Goal: Information Seeking & Learning: Learn about a topic

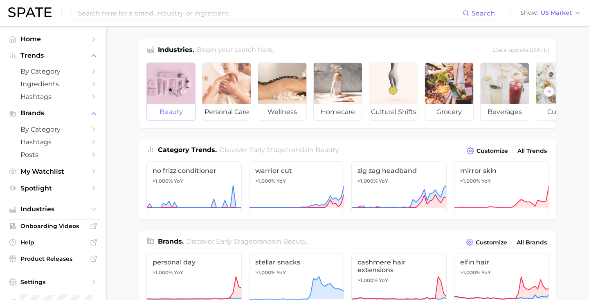
click at [169, 100] on div at bounding box center [171, 83] width 48 height 41
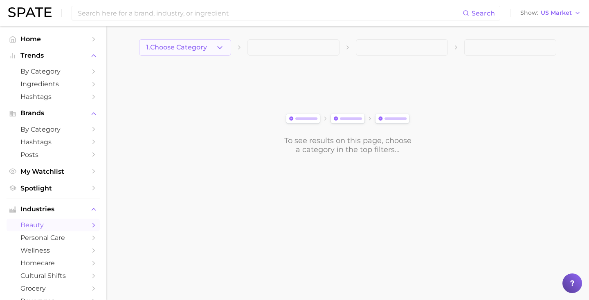
click at [201, 44] on span "1. Choose Category" at bounding box center [176, 47] width 61 height 7
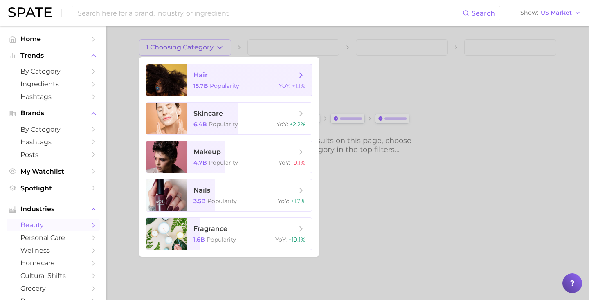
click at [208, 76] on span "hair" at bounding box center [244, 75] width 103 height 9
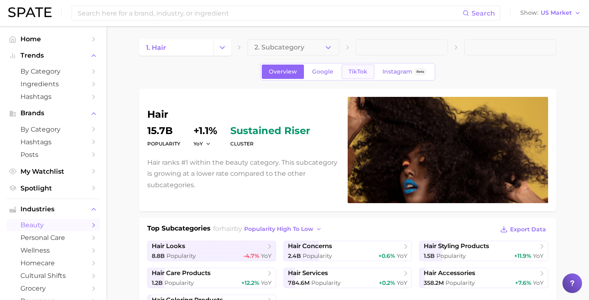
click at [354, 73] on span "TikTok" at bounding box center [357, 71] width 19 height 7
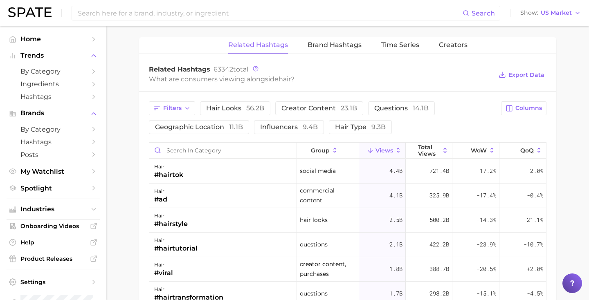
scroll to position [604, 0]
click at [448, 45] on span "Creators" at bounding box center [453, 43] width 29 height 7
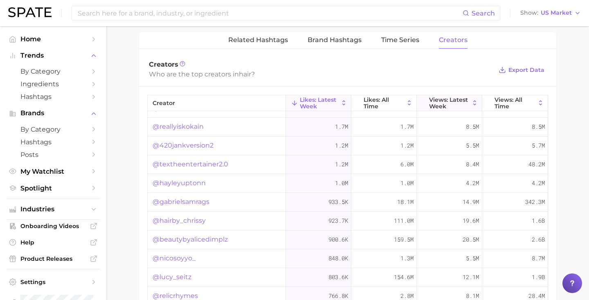
scroll to position [0, 0]
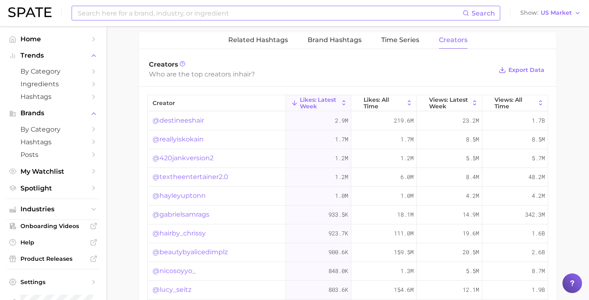
click at [249, 16] on input at bounding box center [269, 13] width 385 height 14
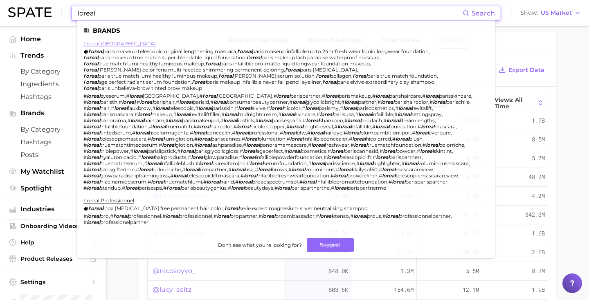
type input "loreal"
click at [105, 45] on link "l'oreal [GEOGRAPHIC_DATA]" at bounding box center [119, 43] width 72 height 6
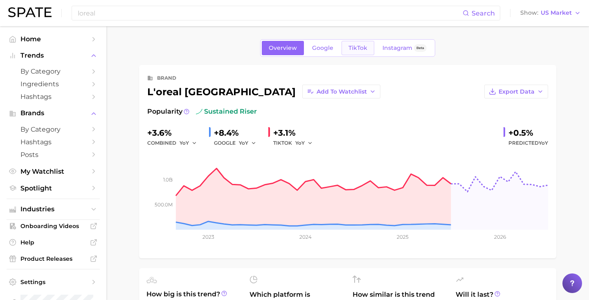
click at [360, 42] on link "TikTok" at bounding box center [357, 48] width 33 height 14
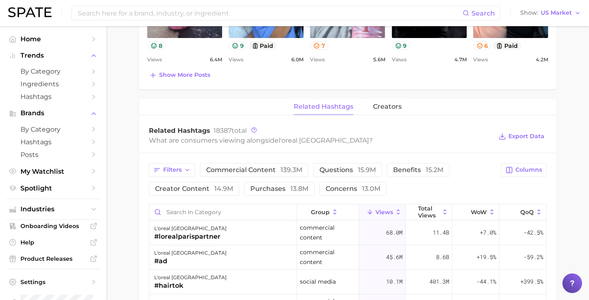
scroll to position [521, 0]
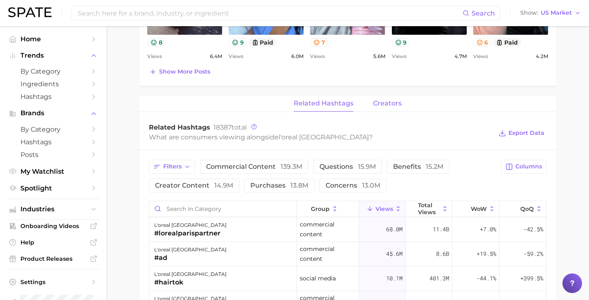
click at [387, 106] on span "creators" at bounding box center [387, 103] width 29 height 7
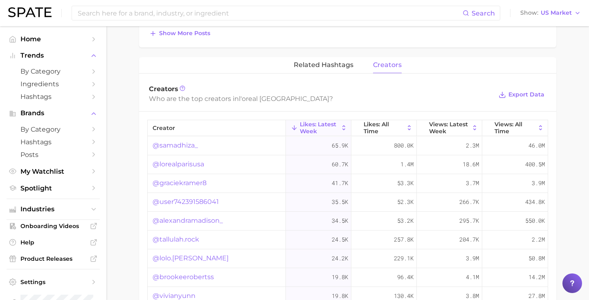
scroll to position [583, 0]
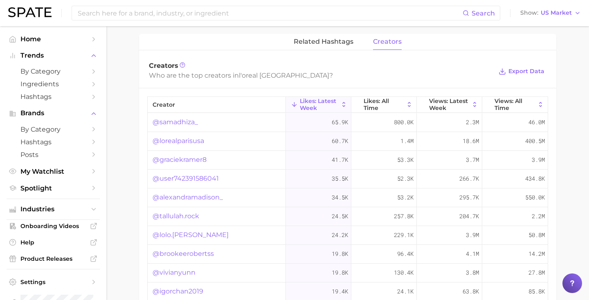
click at [477, 39] on div "related hashtags creators" at bounding box center [347, 42] width 417 height 16
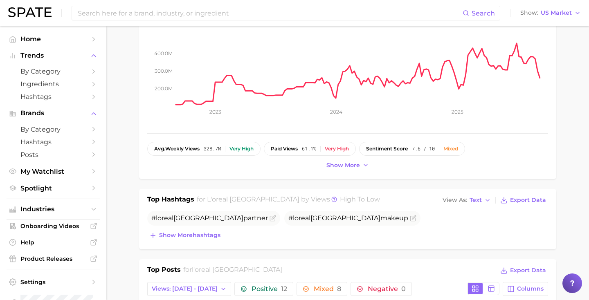
scroll to position [0, 0]
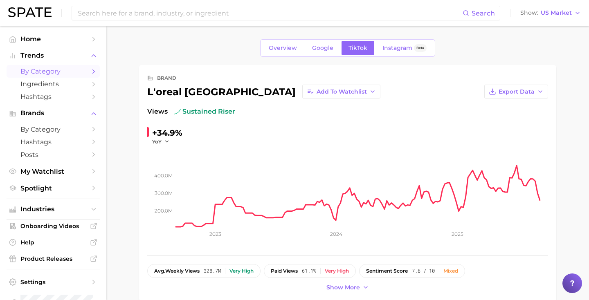
click at [66, 71] on span "by Category" at bounding box center [52, 71] width 65 height 8
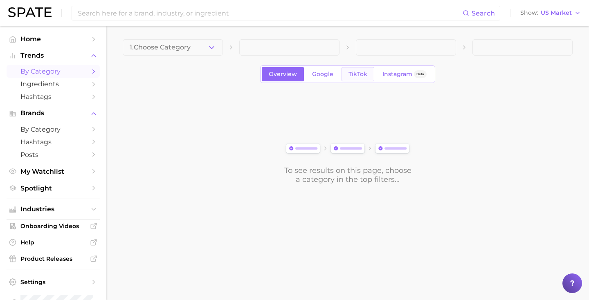
click at [352, 71] on span "TikTok" at bounding box center [357, 74] width 19 height 7
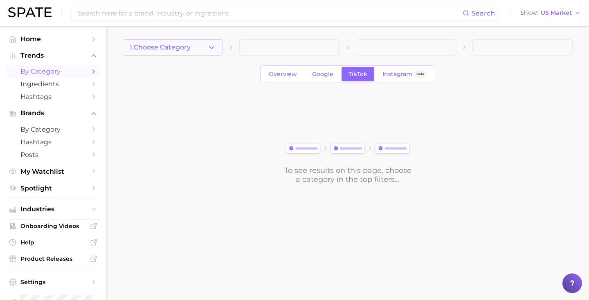
click at [178, 54] on button "1. Choose Category" at bounding box center [173, 47] width 100 height 16
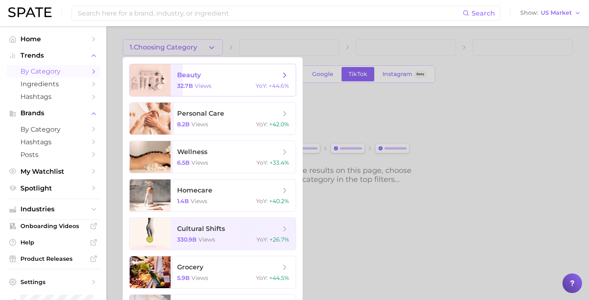
click at [182, 75] on span "beauty" at bounding box center [189, 75] width 24 height 8
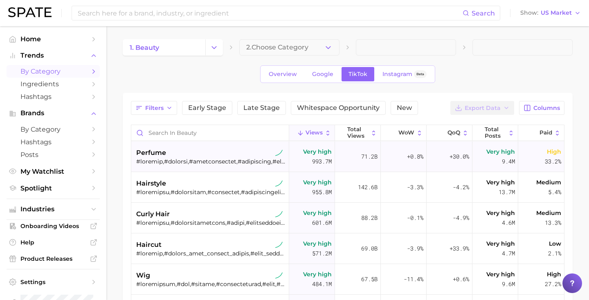
click at [250, 171] on div "perfume" at bounding box center [211, 156] width 150 height 31
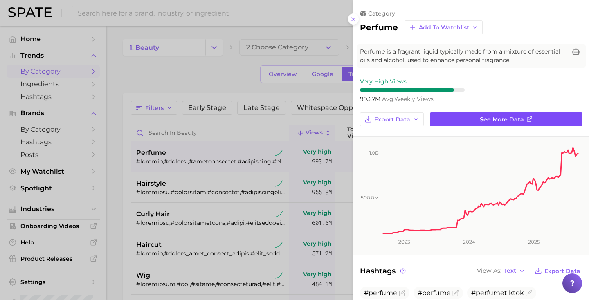
click at [514, 116] on span "See more data" at bounding box center [502, 119] width 44 height 7
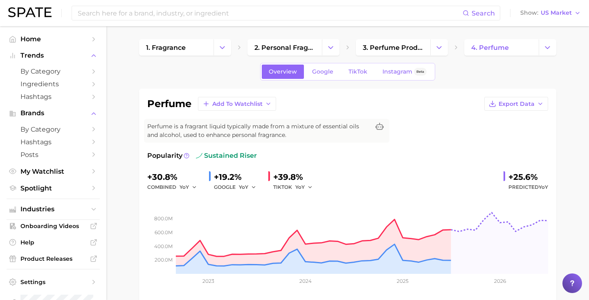
click at [363, 79] on div "Overview Google TikTok Instagram Beta" at bounding box center [347, 72] width 175 height 18
click at [359, 65] on link "TikTok" at bounding box center [357, 72] width 33 height 14
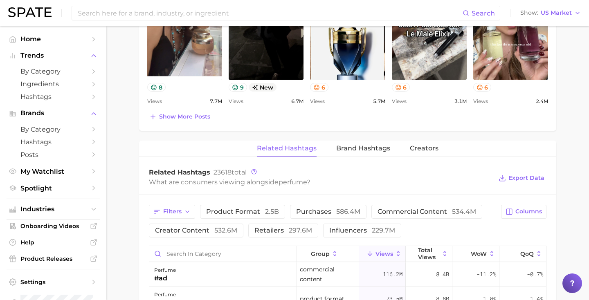
scroll to position [526, 0]
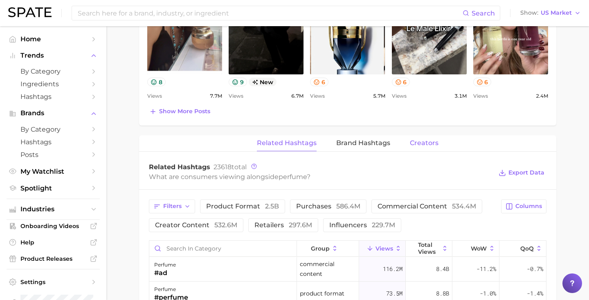
click at [419, 145] on span "Creators" at bounding box center [424, 142] width 29 height 7
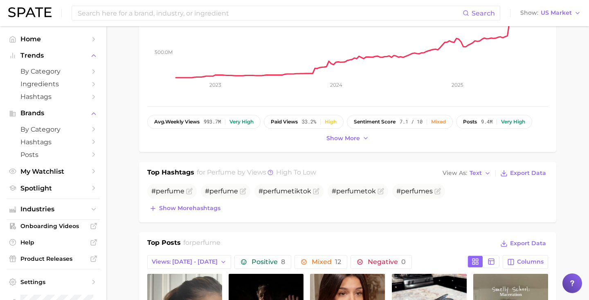
scroll to position [0, 0]
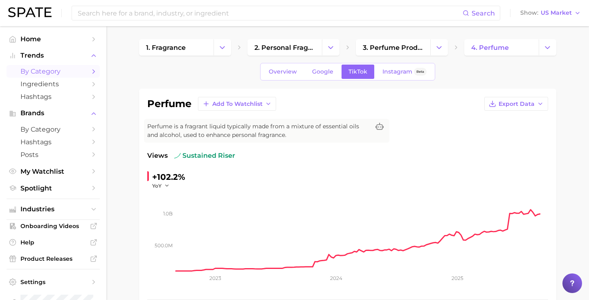
click at [45, 68] on span "by Category" at bounding box center [52, 71] width 65 height 8
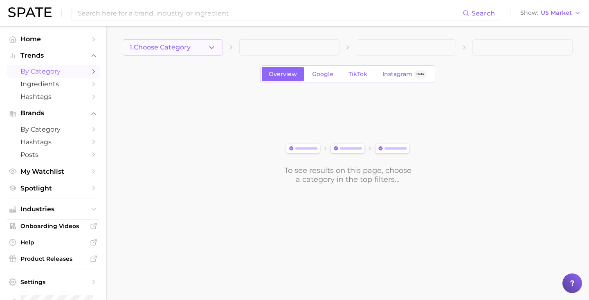
click at [151, 49] on span "1. Choose Category" at bounding box center [160, 47] width 61 height 7
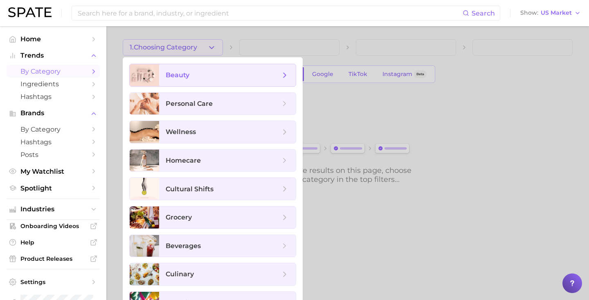
click at [157, 69] on div at bounding box center [144, 75] width 29 height 22
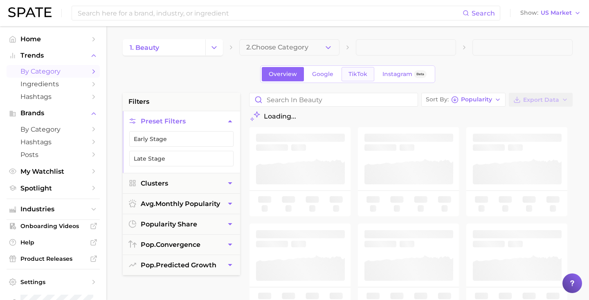
click at [359, 73] on span "TikTok" at bounding box center [357, 74] width 19 height 7
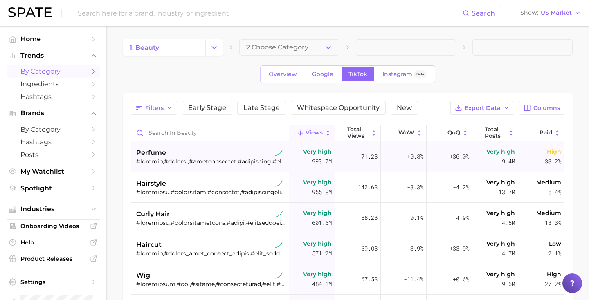
click at [226, 151] on div "perfume" at bounding box center [211, 153] width 150 height 10
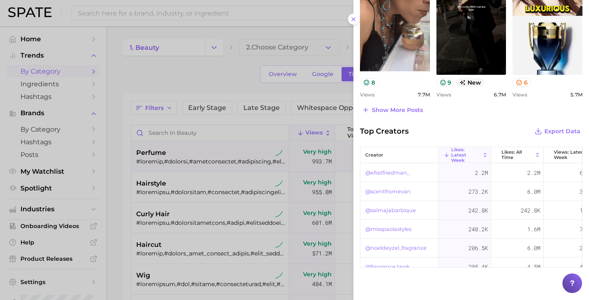
scroll to position [451, 0]
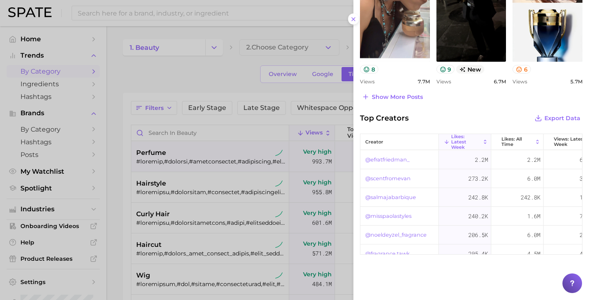
click at [229, 79] on div at bounding box center [294, 150] width 589 height 300
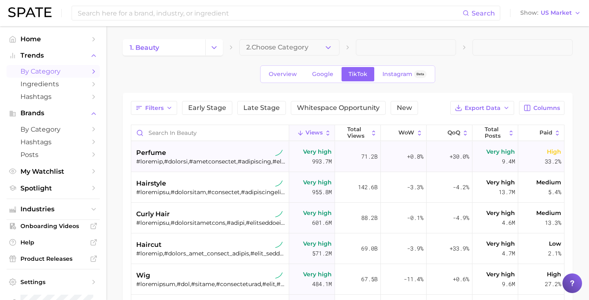
click at [232, 152] on div "perfume" at bounding box center [211, 153] width 150 height 10
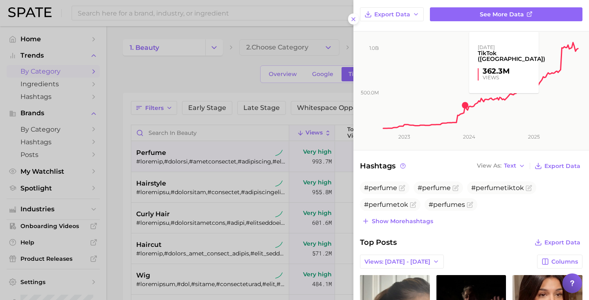
scroll to position [0, 0]
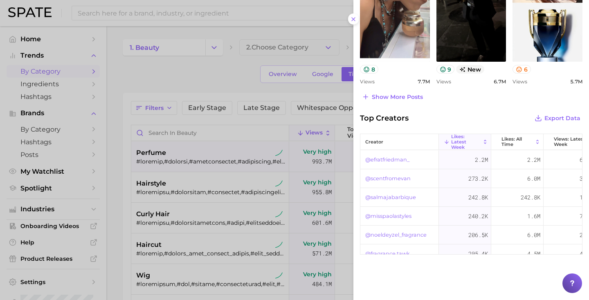
click at [47, 84] on div at bounding box center [294, 150] width 589 height 300
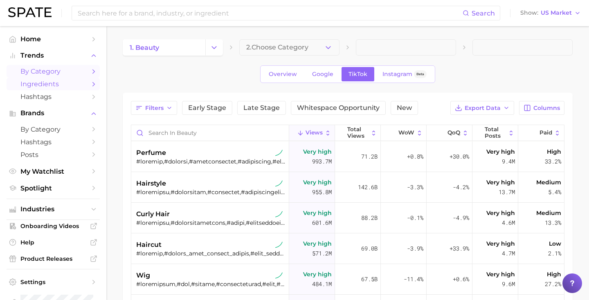
click at [64, 86] on span "Ingredients" at bounding box center [52, 84] width 65 height 8
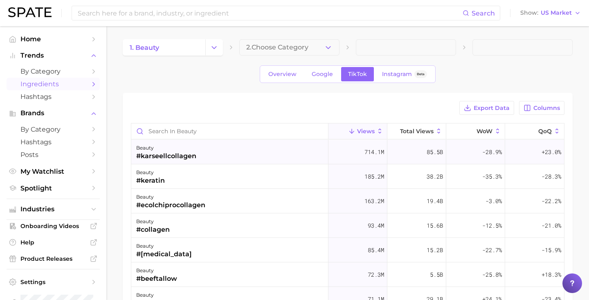
click at [306, 161] on div "beauty #karseellcollagen" at bounding box center [229, 152] width 197 height 25
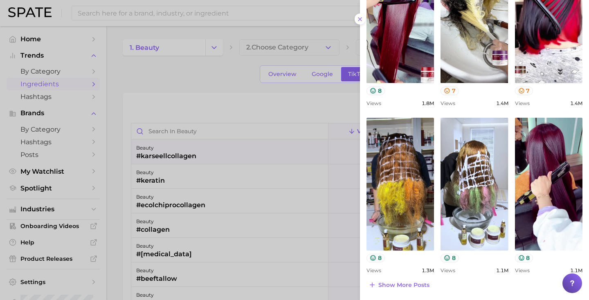
scroll to position [78, 0]
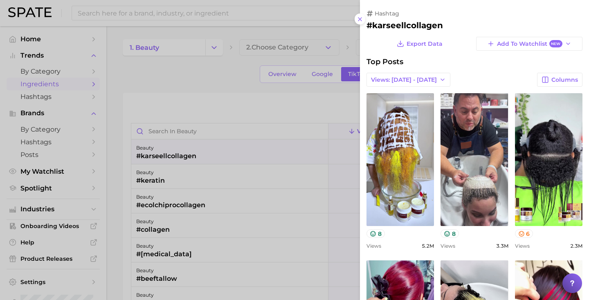
click at [45, 99] on div at bounding box center [294, 150] width 589 height 300
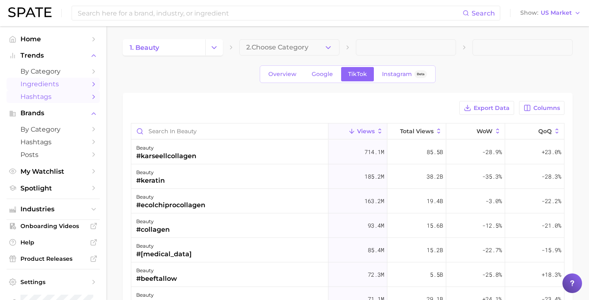
click at [55, 99] on span "Hashtags" at bounding box center [52, 97] width 65 height 8
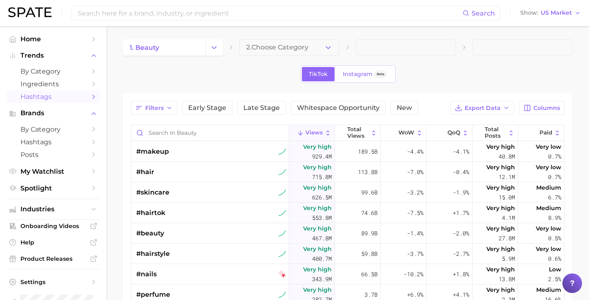
click at [219, 152] on div "#makeup" at bounding box center [211, 151] width 150 height 20
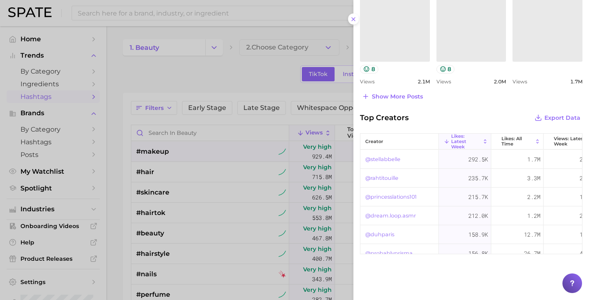
scroll to position [459, 0]
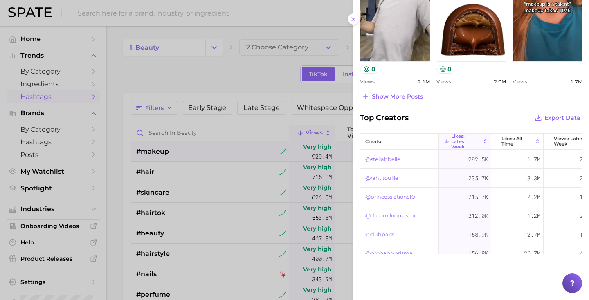
click at [233, 51] on div at bounding box center [294, 150] width 589 height 300
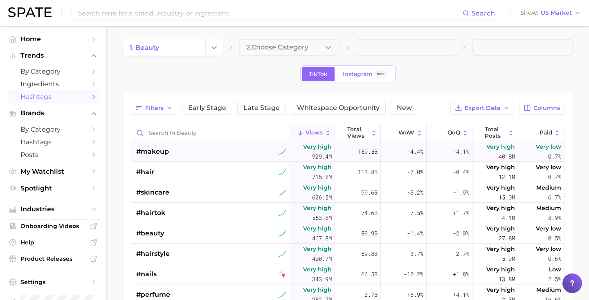
click at [227, 148] on div "#makeup" at bounding box center [211, 151] width 150 height 20
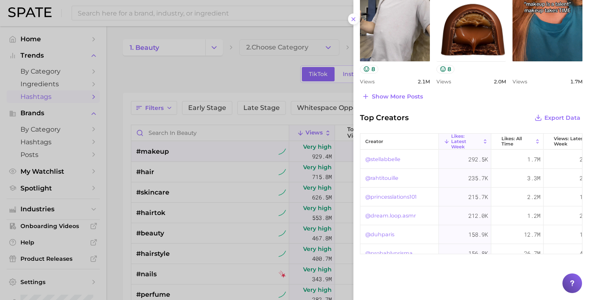
click at [248, 61] on div at bounding box center [294, 150] width 589 height 300
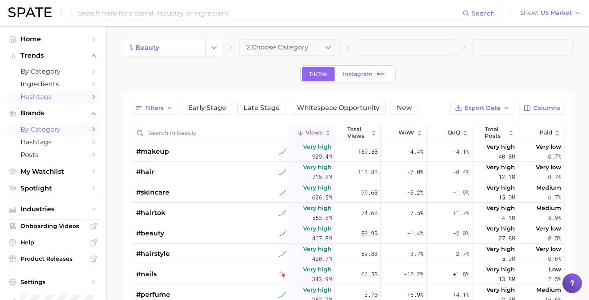
click at [53, 130] on span "by Category" at bounding box center [52, 130] width 65 height 8
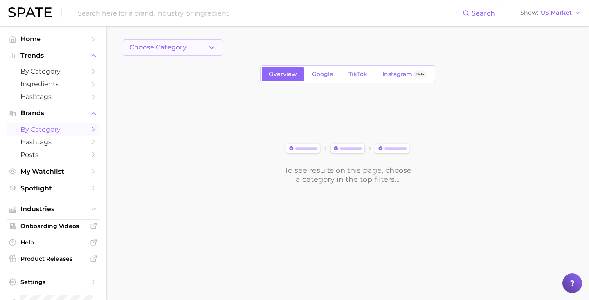
click at [181, 51] on button "Choose Category" at bounding box center [173, 47] width 100 height 16
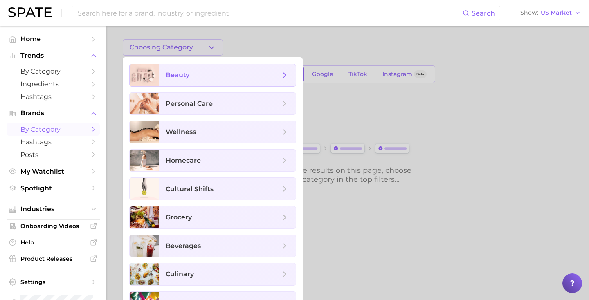
click at [205, 76] on span "beauty" at bounding box center [223, 75] width 114 height 9
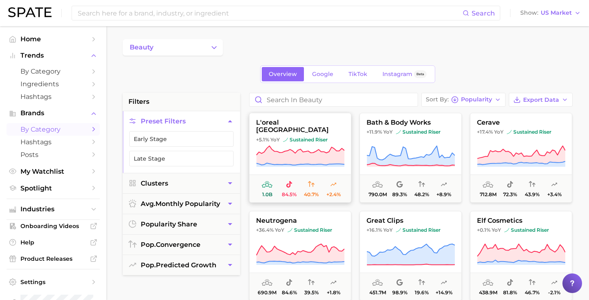
click at [269, 145] on icon at bounding box center [300, 156] width 88 height 23
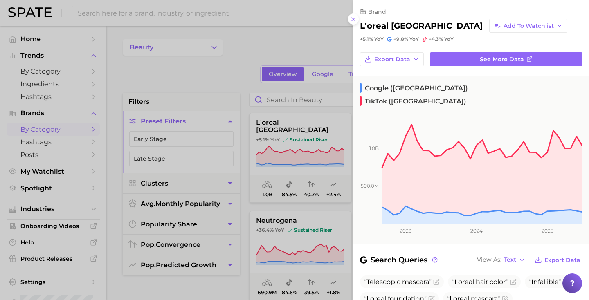
click at [291, 86] on div at bounding box center [294, 150] width 589 height 300
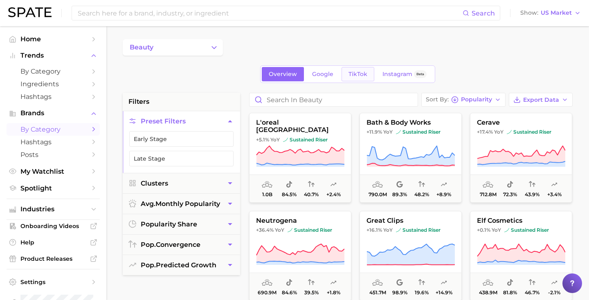
click at [362, 76] on span "TikTok" at bounding box center [357, 74] width 19 height 7
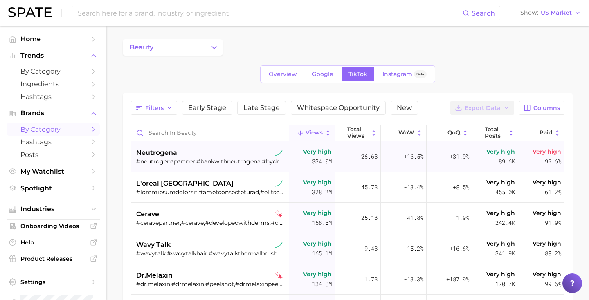
click at [212, 164] on div "#neutrogenapartner,#bankwithneutrogena,#hydroboost,#neutrogena,#collagenbank,#n…" at bounding box center [211, 161] width 150 height 7
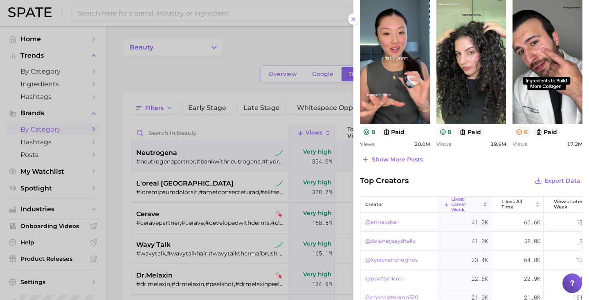
scroll to position [418, 0]
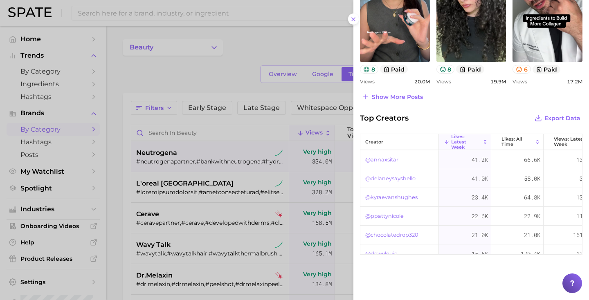
click at [46, 157] on div at bounding box center [294, 150] width 589 height 300
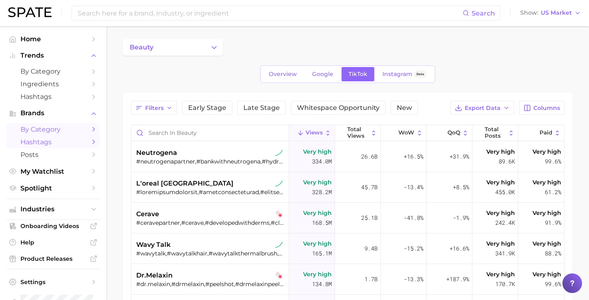
click at [40, 142] on span "Hashtags" at bounding box center [52, 142] width 65 height 8
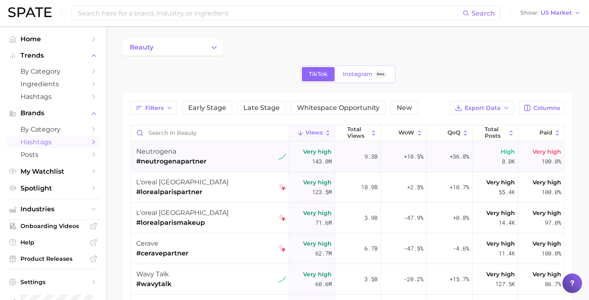
click at [242, 160] on div "neutrogena #neutrogenapartner" at bounding box center [211, 156] width 150 height 31
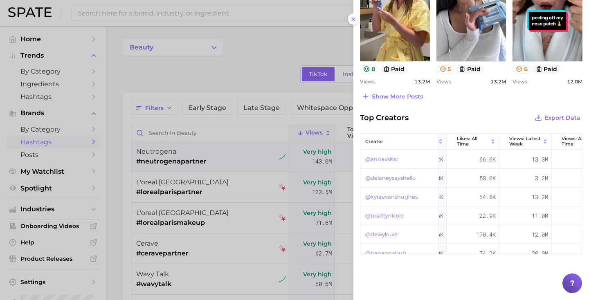
scroll to position [0, 66]
